Goal: Task Accomplishment & Management: Complete application form

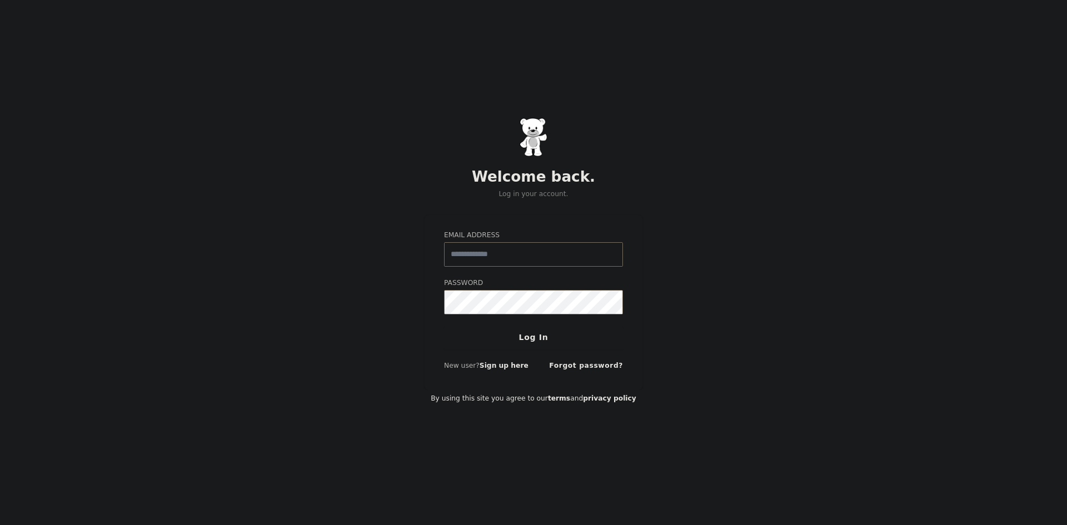
click at [493, 262] on input "Email Address" at bounding box center [533, 254] width 179 height 24
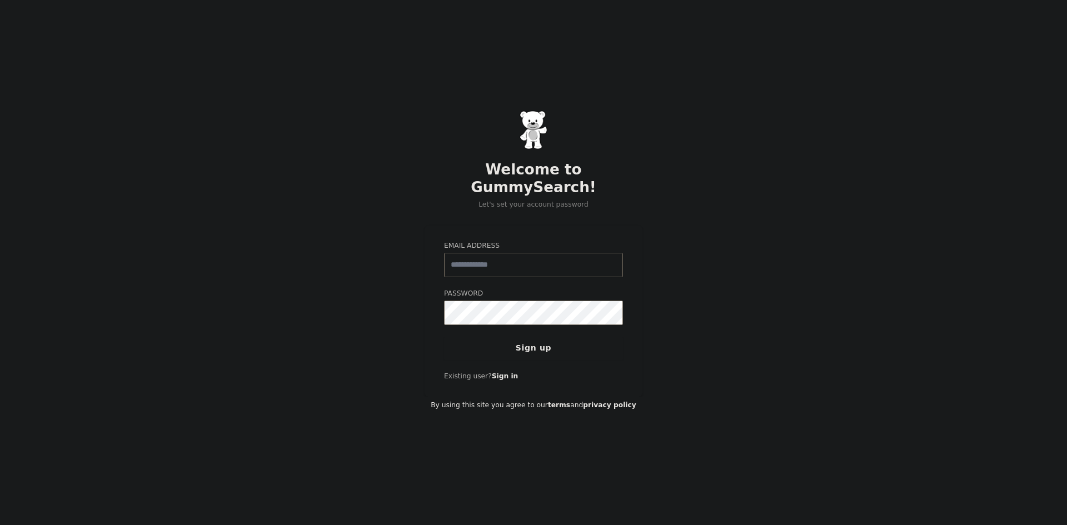
click at [490, 254] on input "Email Address" at bounding box center [533, 265] width 179 height 24
type input "**********"
click at [536, 342] on button "Sign up" at bounding box center [533, 348] width 179 height 23
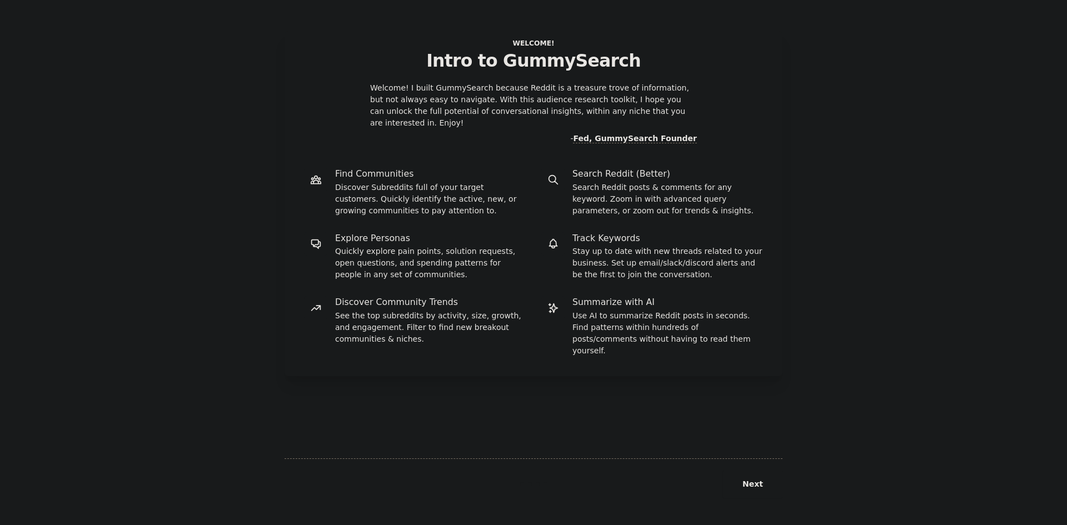
click at [321, 168] on dt "Find Communities" at bounding box center [415, 174] width 222 height 12
click at [360, 168] on p "Find Communities" at bounding box center [430, 174] width 191 height 12
click at [756, 488] on button "Next" at bounding box center [752, 484] width 59 height 27
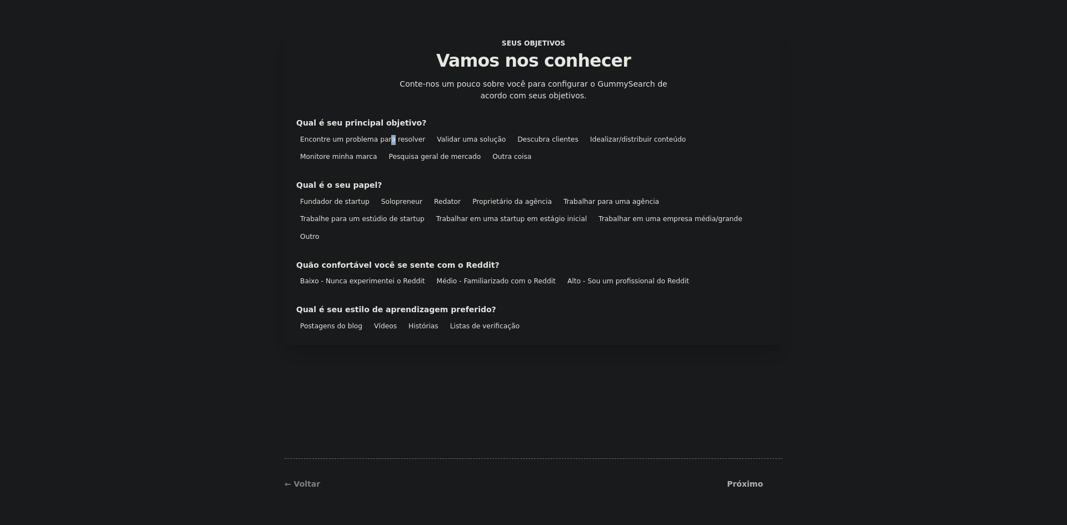
click at [383, 144] on div "Encontre um problema para resolver" at bounding box center [362, 140] width 133 height 14
click at [329, 137] on font "Encontre um problema para resolver" at bounding box center [362, 140] width 125 height 8
drag, startPoint x: 516, startPoint y: 169, endPoint x: 783, endPoint y: 152, distance: 266.7
click at [819, 134] on div "Seus objetivos Vamos nos conhecer Conte-nos um pouco sobre você para configurar…" at bounding box center [534, 263] width 1036 height 494
click at [747, 485] on div "Próximo" at bounding box center [699, 484] width 166 height 27
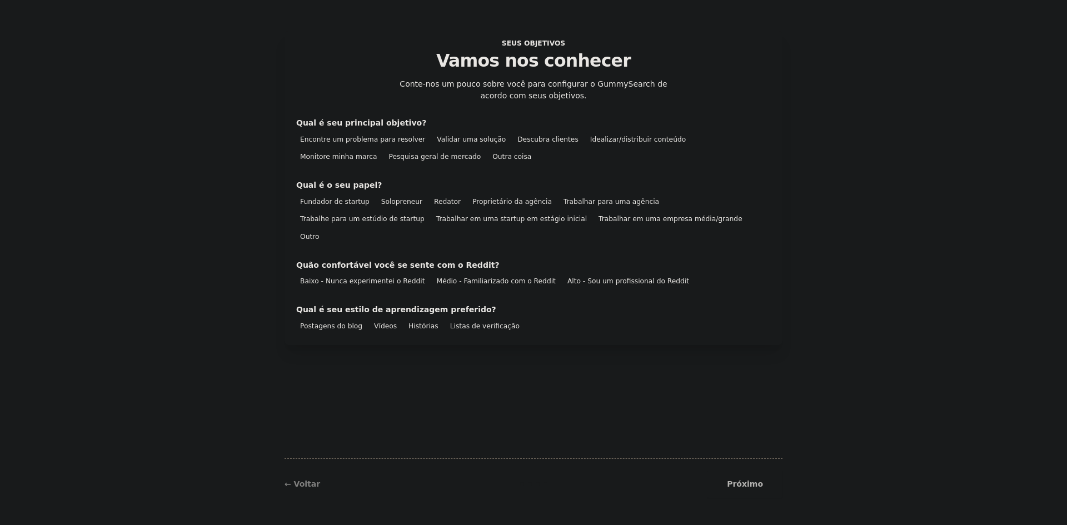
click at [307, 205] on font "Fundador de startup" at bounding box center [334, 202] width 69 height 8
click at [346, 277] on font "Baixo - Nunca experimentei o Reddit" at bounding box center [362, 281] width 125 height 8
click at [326, 320] on div "Postagens do blog" at bounding box center [331, 327] width 70 height 14
click at [747, 489] on font "Próximo" at bounding box center [745, 484] width 36 height 9
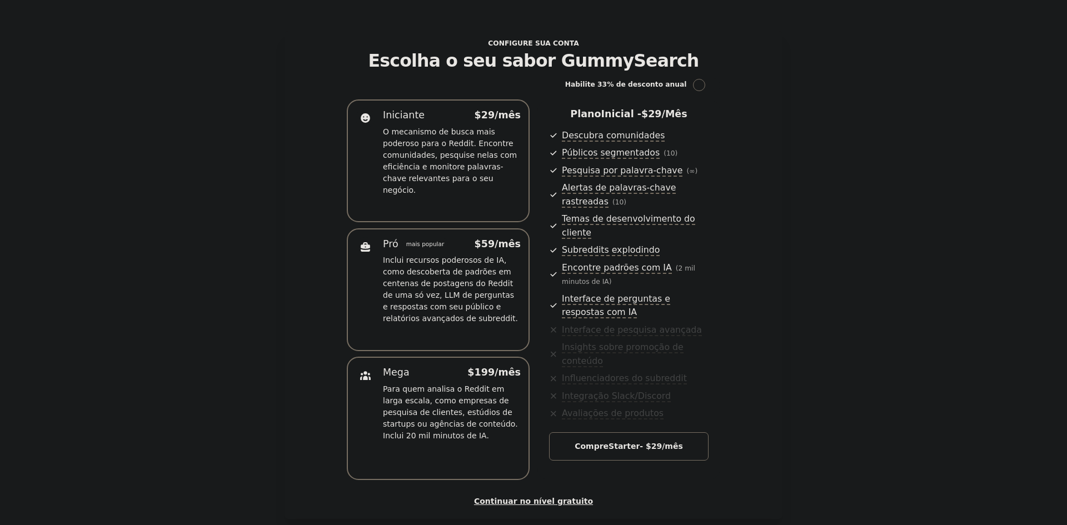
click at [561, 497] on font "Continuar no nível gratuito" at bounding box center [533, 501] width 119 height 9
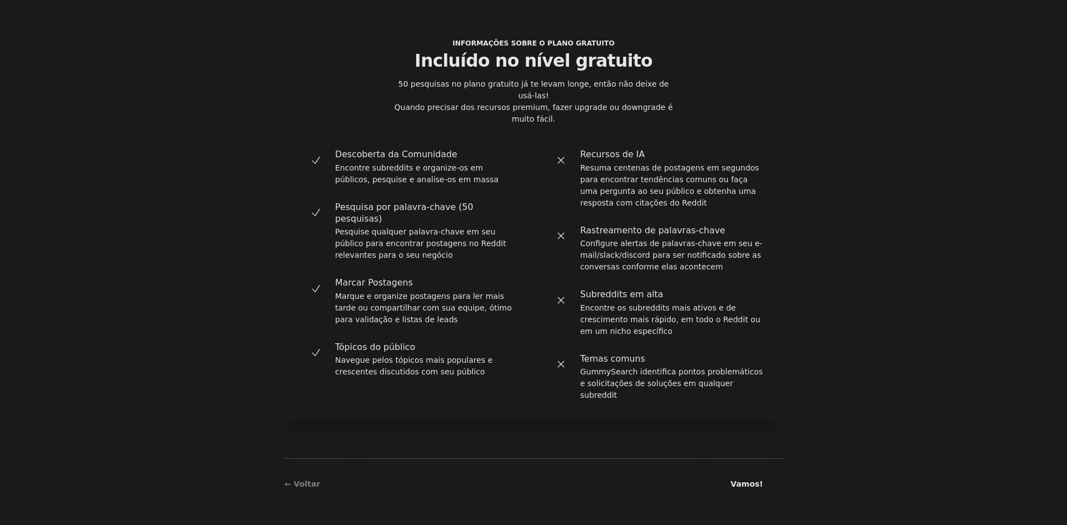
click at [749, 482] on font "Vamos!" at bounding box center [747, 484] width 32 height 9
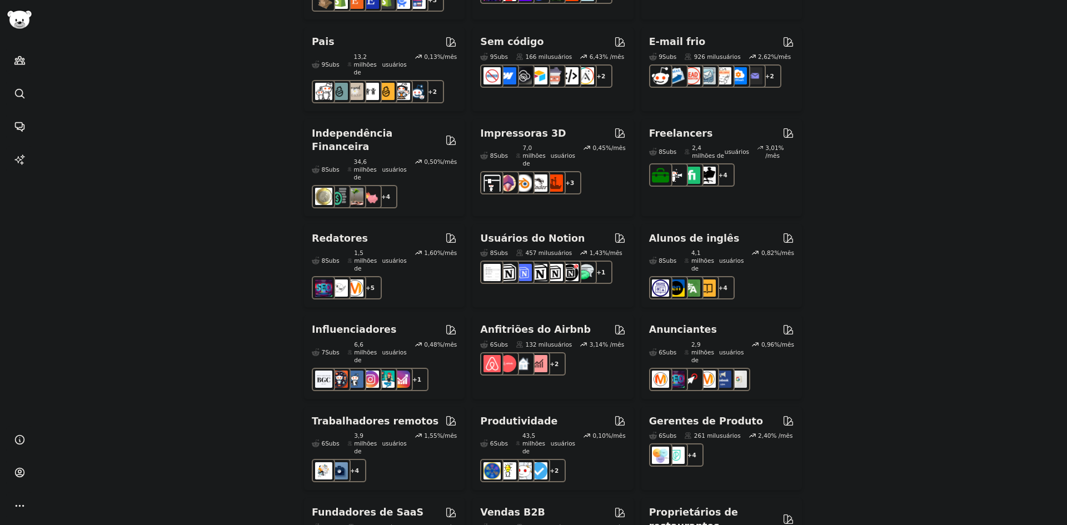
scroll to position [878, 0]
